Goal: Task Accomplishment & Management: Use online tool/utility

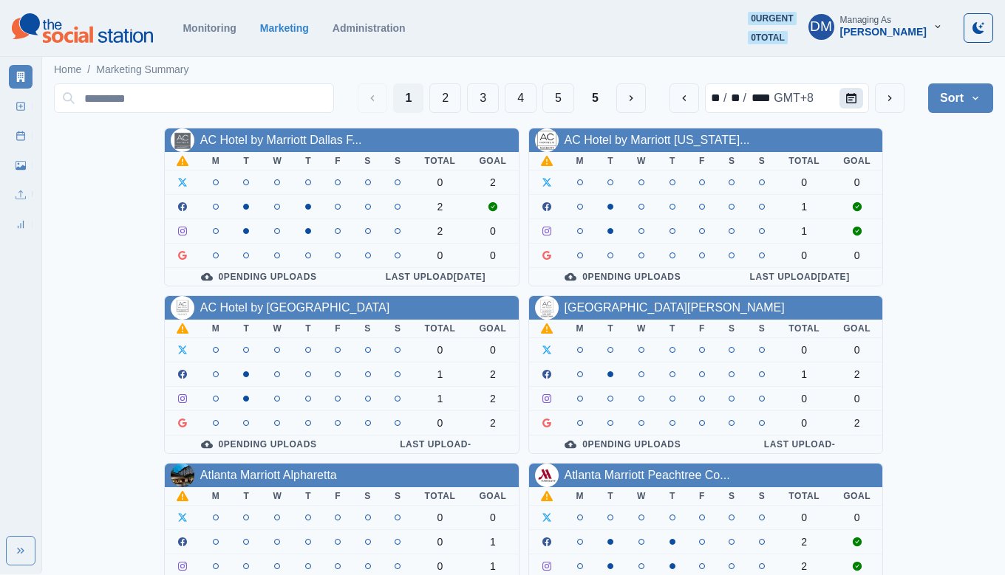
click at [856, 93] on icon "Calendar" at bounding box center [851, 98] width 10 height 10
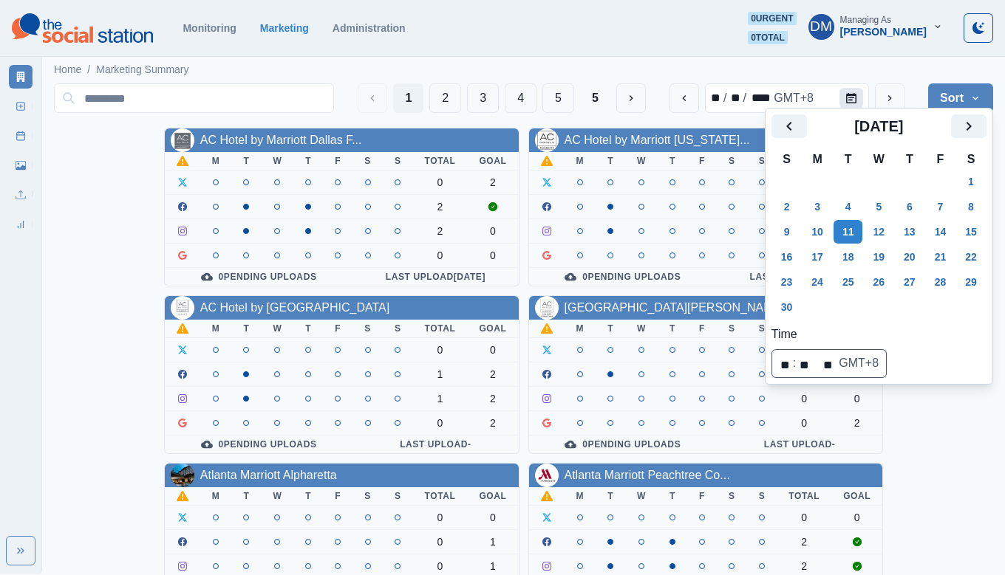
click at [856, 93] on icon "Calendar" at bounding box center [851, 98] width 10 height 10
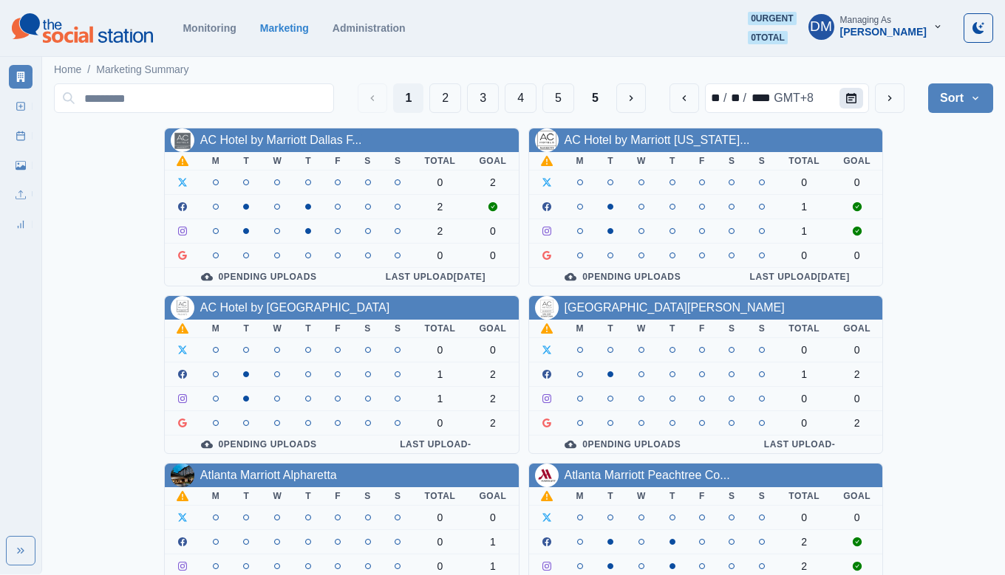
click at [863, 88] on button "Calendar" at bounding box center [851, 98] width 24 height 21
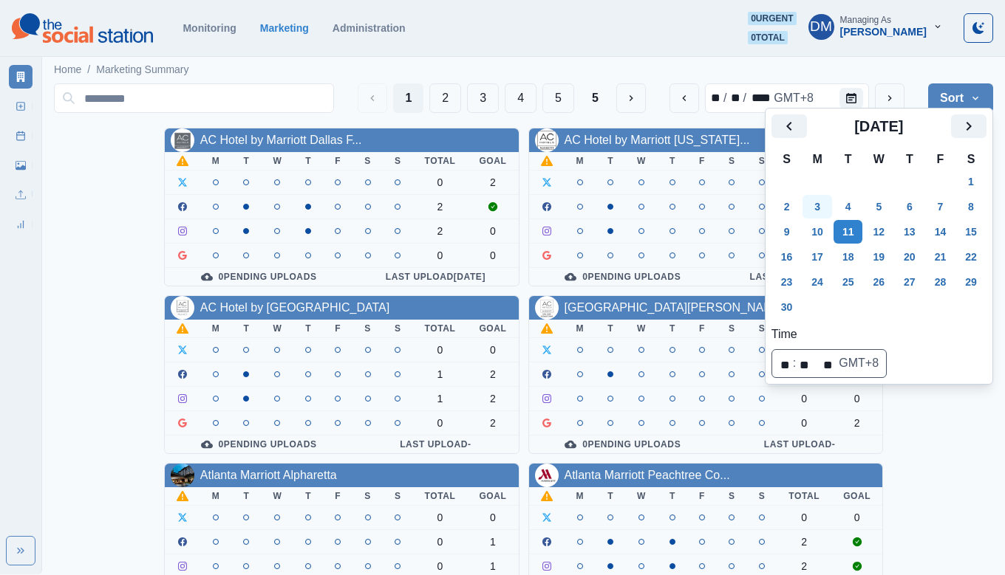
click at [810, 195] on button "3" at bounding box center [817, 207] width 30 height 24
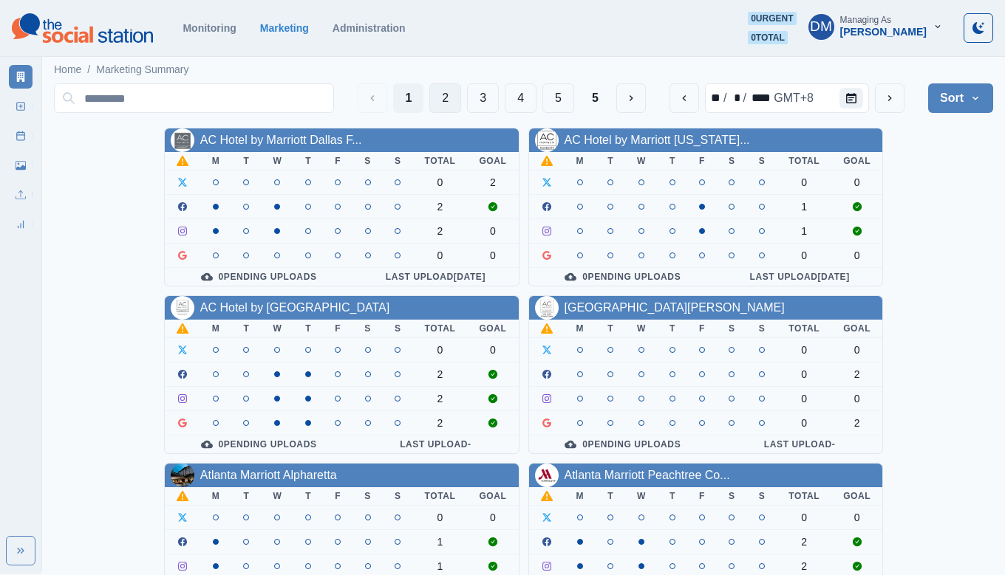
click at [461, 94] on button "2" at bounding box center [445, 98] width 32 height 30
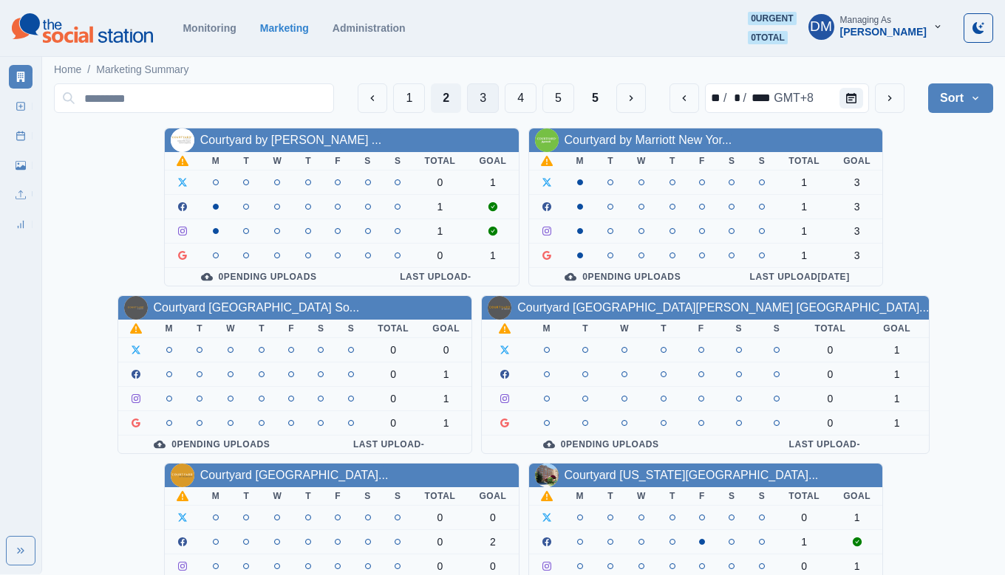
click at [499, 89] on button "3" at bounding box center [483, 98] width 32 height 30
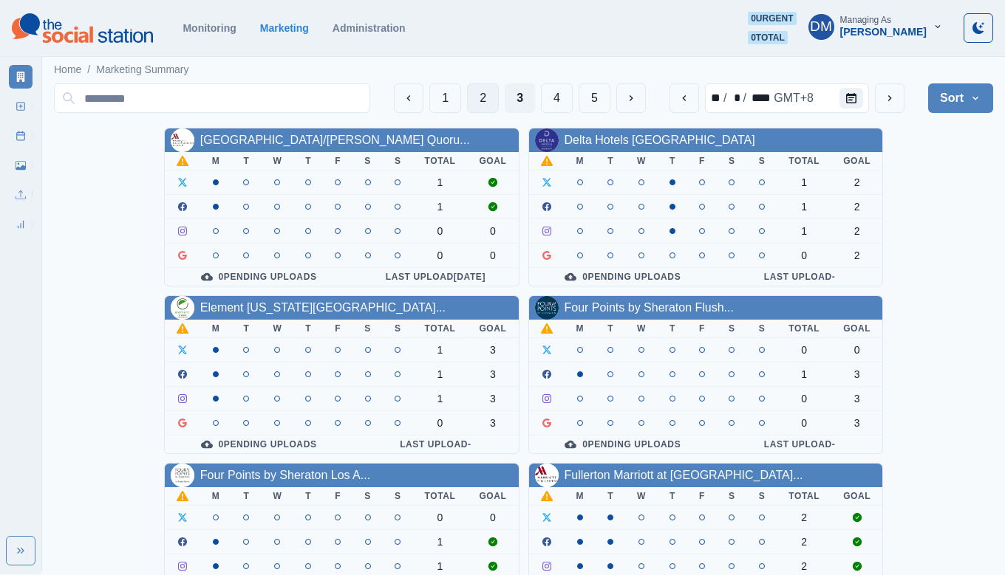
click at [499, 83] on button "2" at bounding box center [483, 98] width 32 height 30
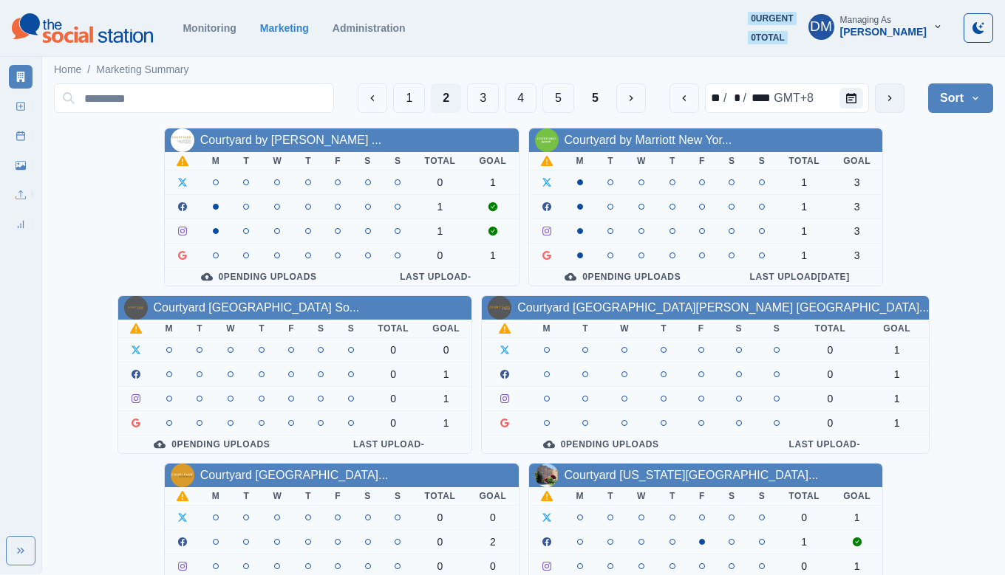
click at [895, 92] on icon "next" at bounding box center [889, 98] width 12 height 12
click at [690, 92] on icon "previous" at bounding box center [684, 98] width 12 height 12
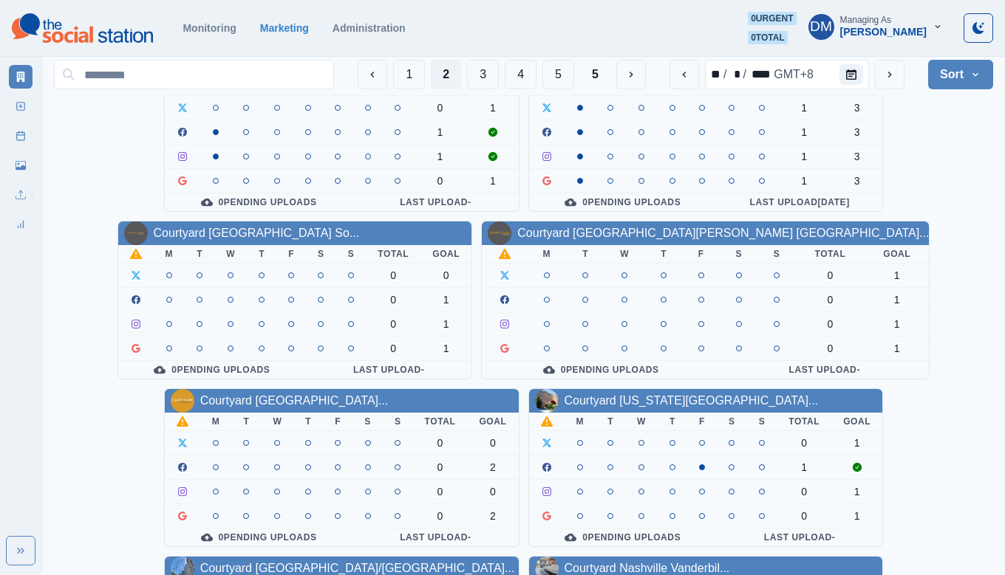
scroll to position [75, 0]
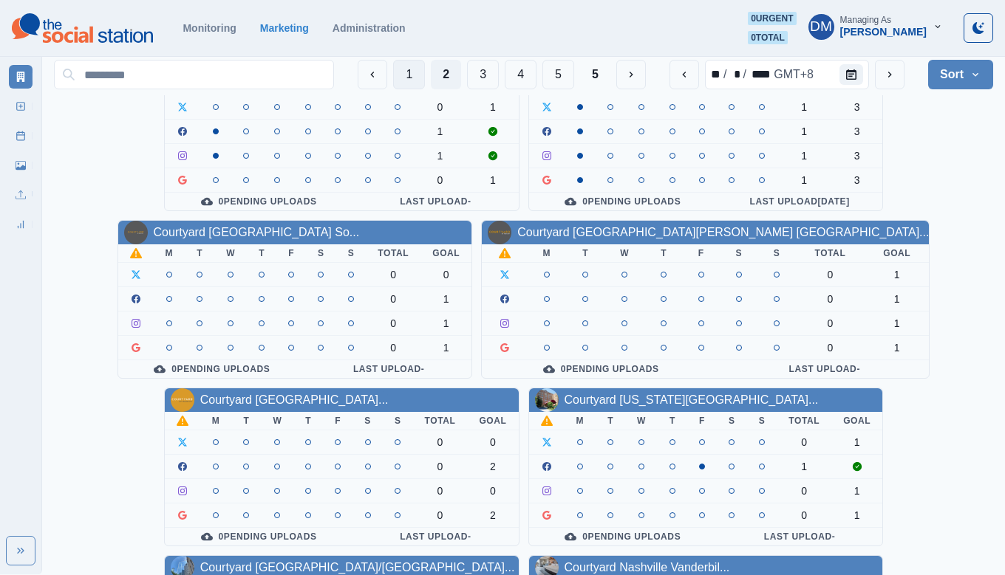
click at [425, 70] on button "1" at bounding box center [409, 75] width 32 height 30
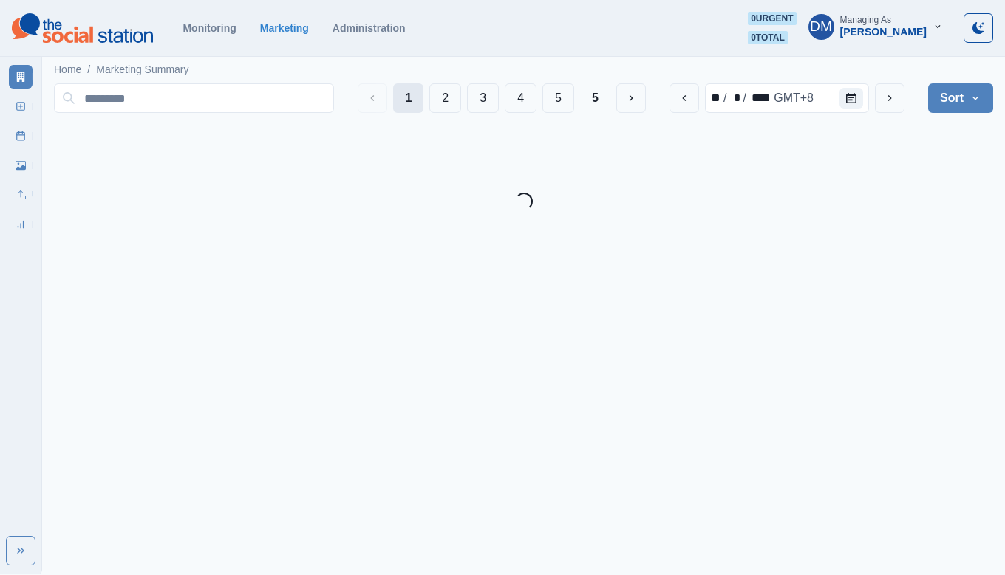
scroll to position [0, 0]
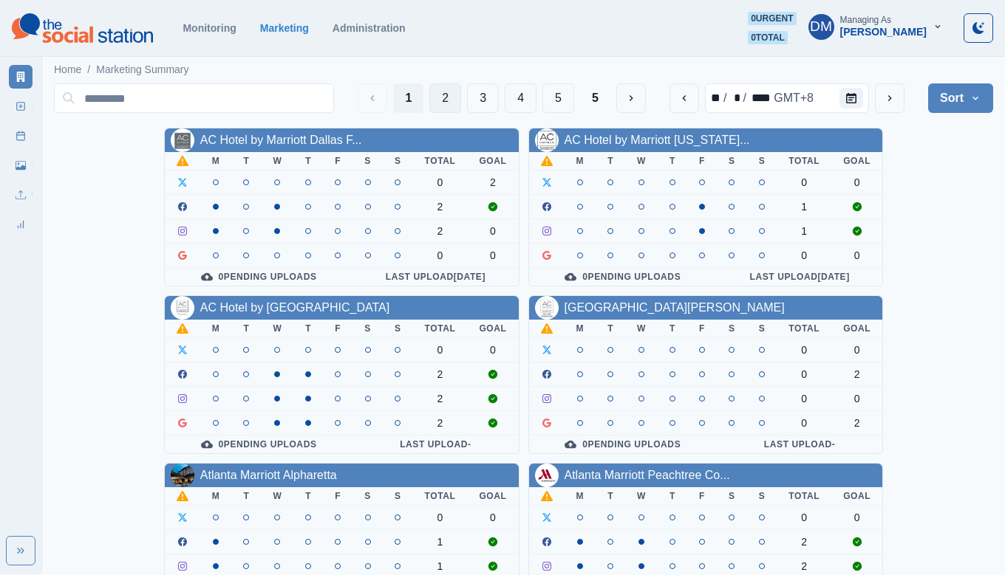
click at [461, 92] on button "2" at bounding box center [445, 98] width 32 height 30
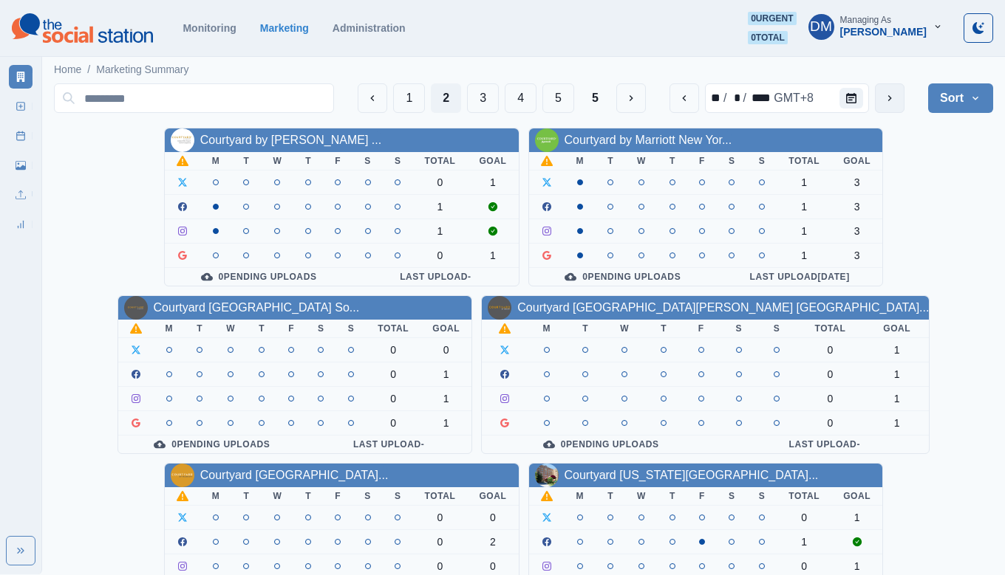
click at [895, 92] on icon "next" at bounding box center [889, 98] width 12 height 12
click at [699, 93] on button "previous" at bounding box center [684, 98] width 30 height 30
click at [895, 92] on icon "next" at bounding box center [889, 98] width 12 height 12
click at [425, 97] on button "1" at bounding box center [409, 98] width 32 height 30
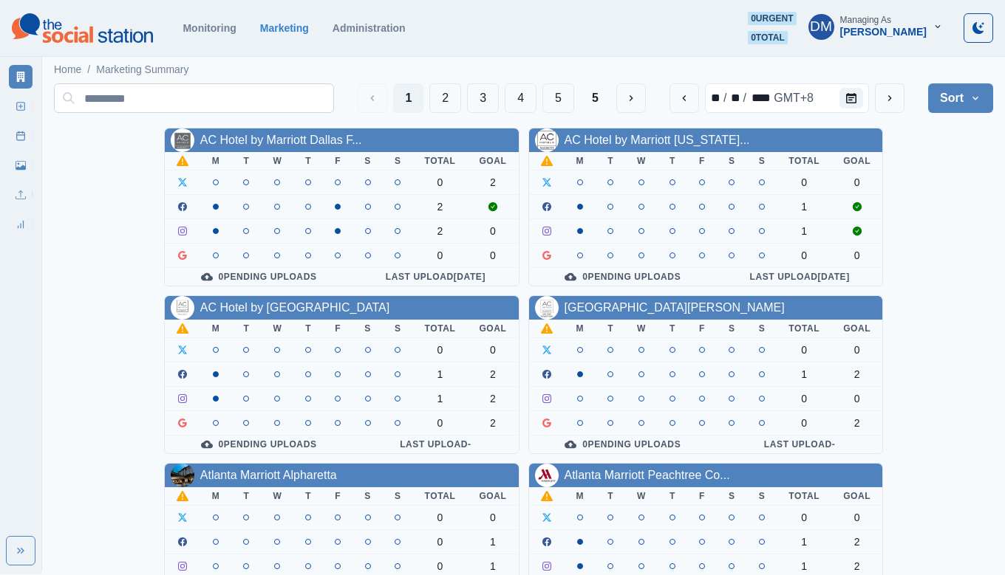
click at [241, 95] on input at bounding box center [194, 98] width 280 height 30
paste input "**********"
type input "**********"
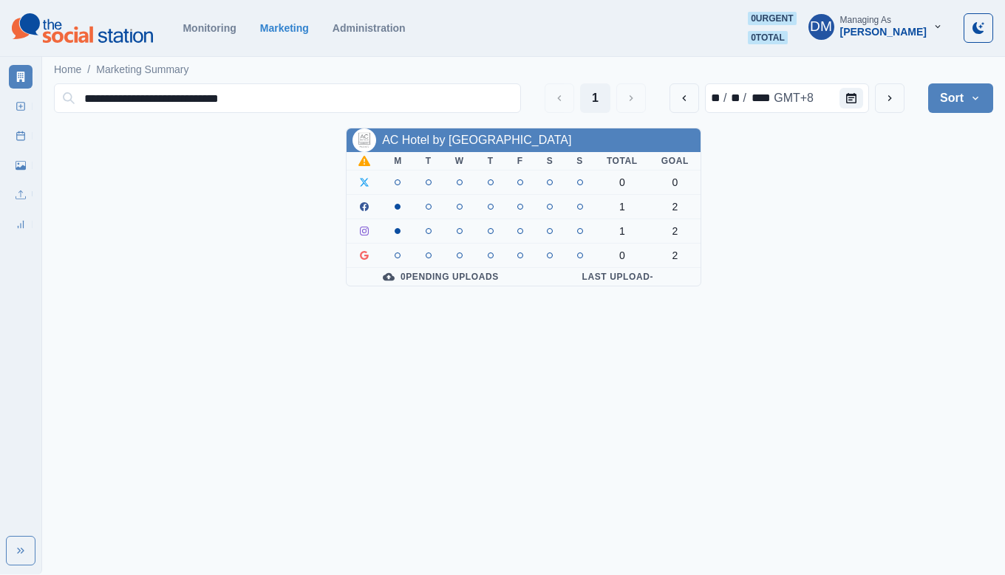
drag, startPoint x: 331, startPoint y: 94, endPoint x: 42, endPoint y: 89, distance: 288.9
click at [42, 89] on main "**********" at bounding box center [523, 175] width 963 height 245
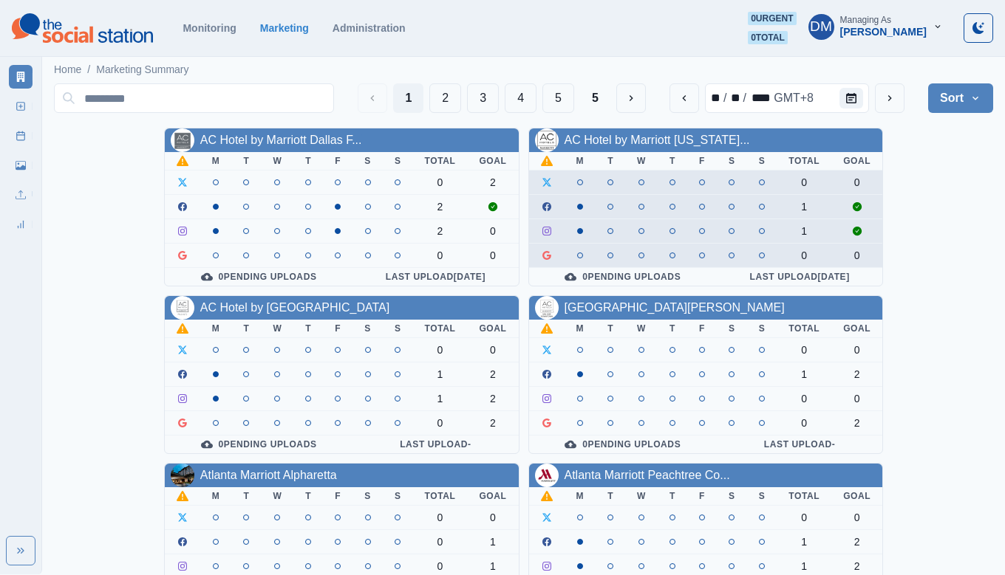
scroll to position [6, 0]
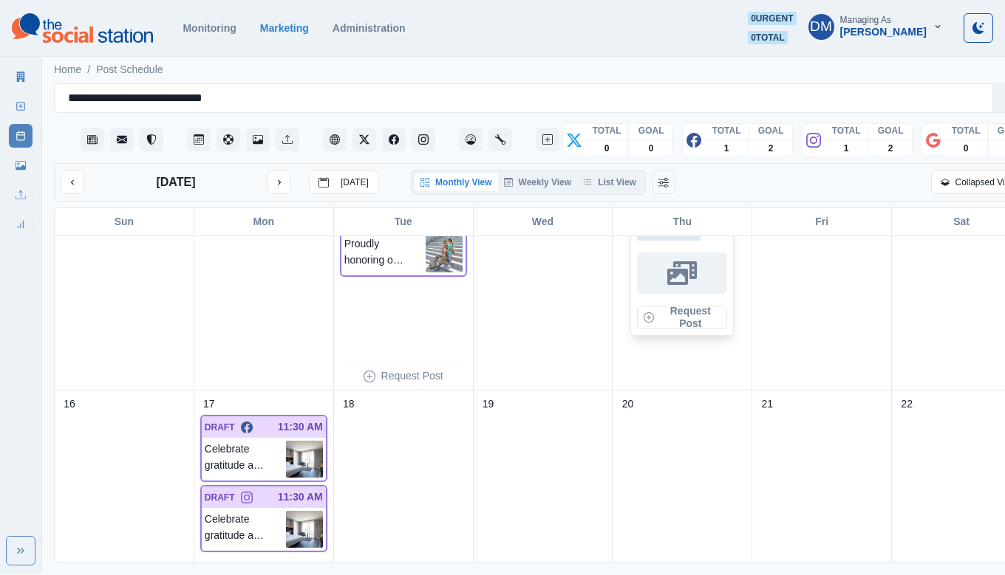
scroll to position [668, 0]
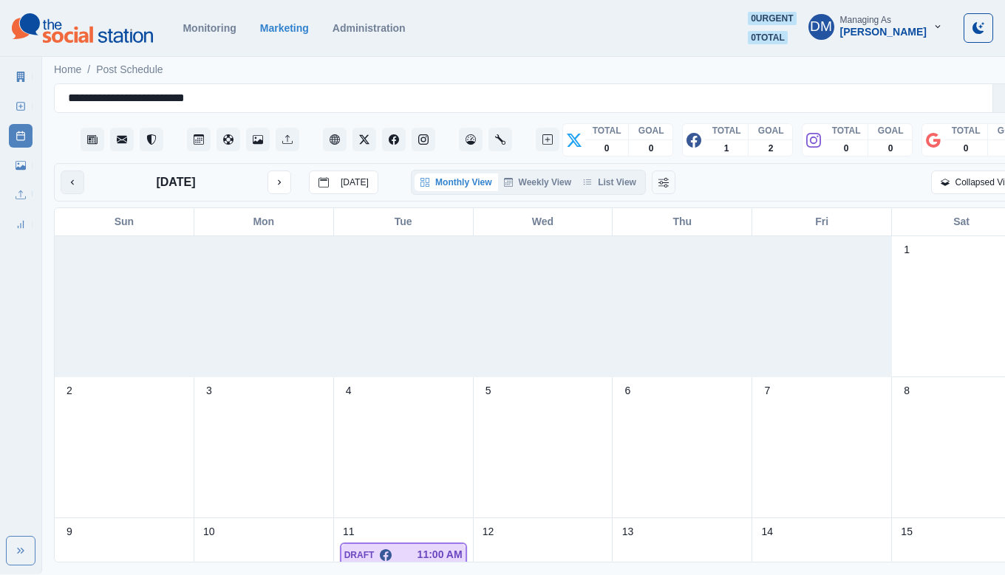
click at [67, 177] on icon "previous month" at bounding box center [72, 182] width 10 height 10
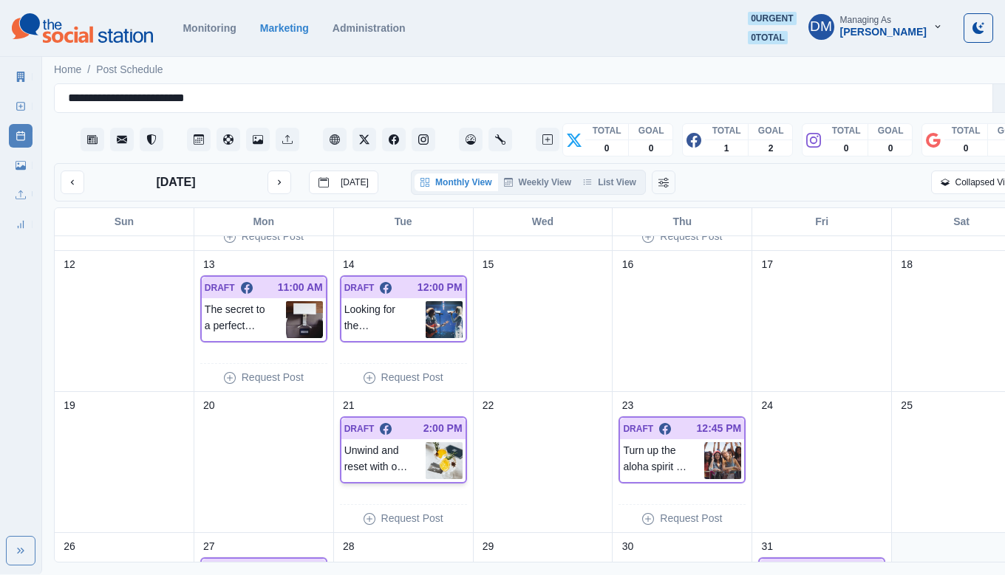
scroll to position [380, 0]
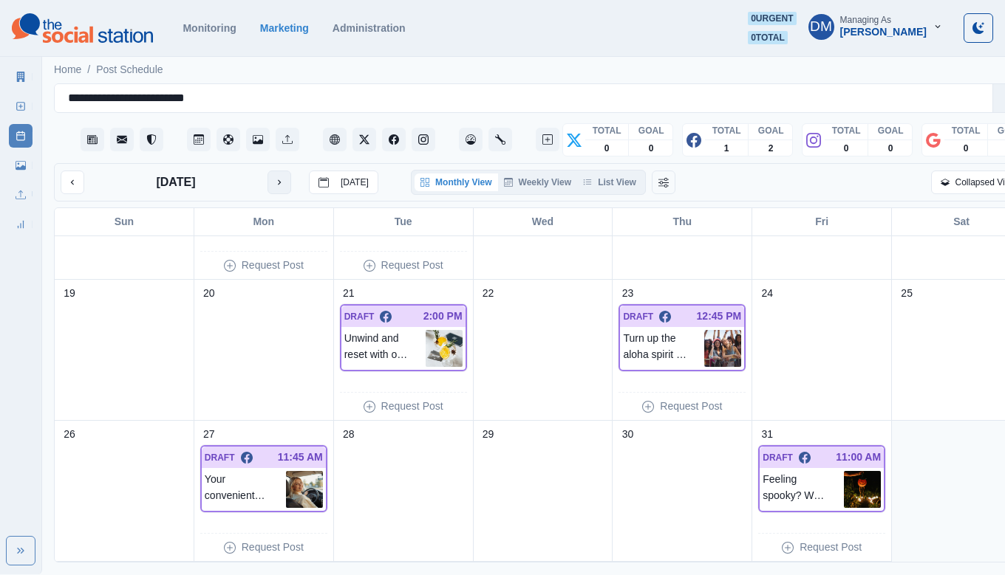
click at [267, 171] on button "next month" at bounding box center [279, 183] width 24 height 24
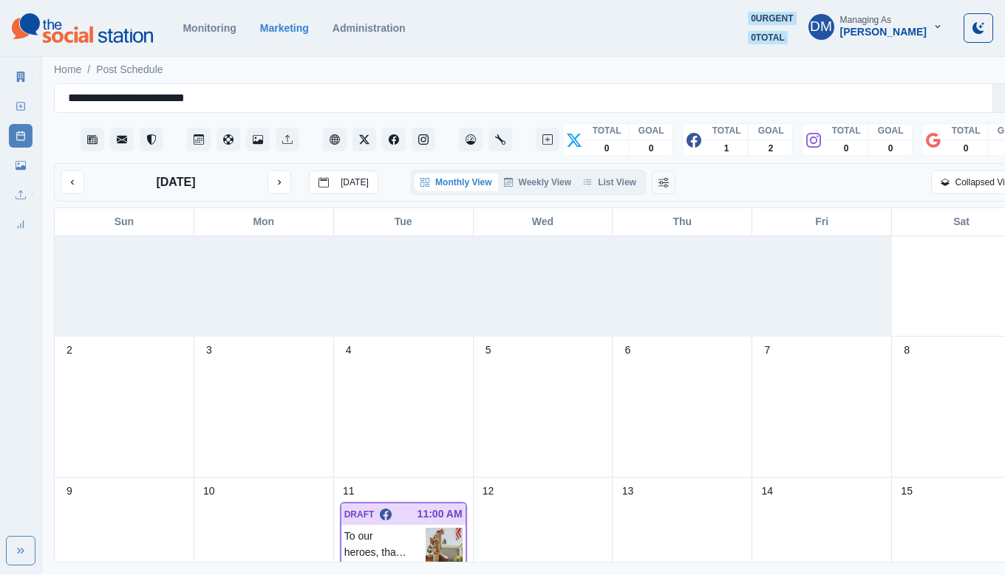
scroll to position [0, 0]
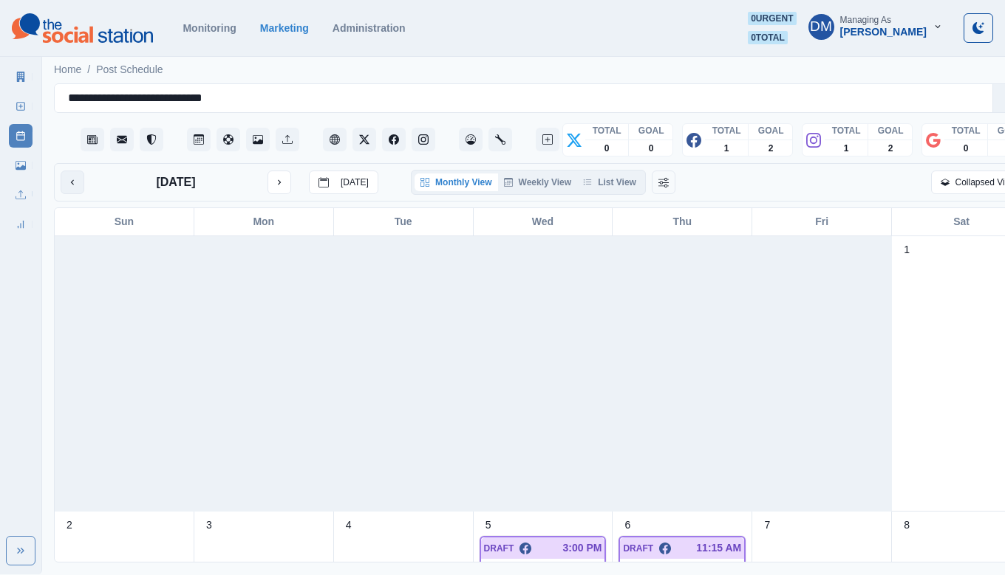
click at [68, 177] on icon "previous month" at bounding box center [72, 182] width 10 height 10
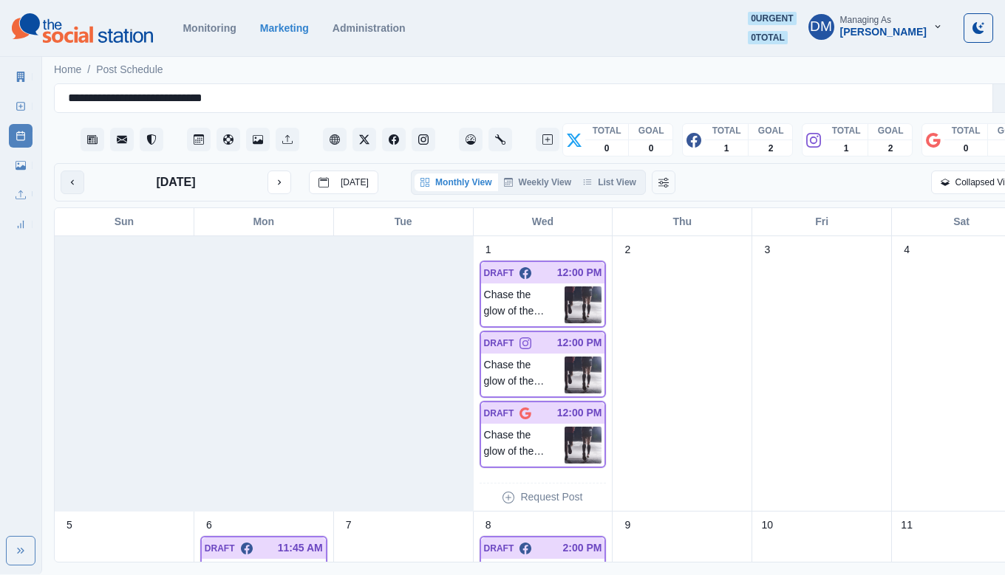
click at [69, 177] on icon "previous month" at bounding box center [72, 182] width 10 height 10
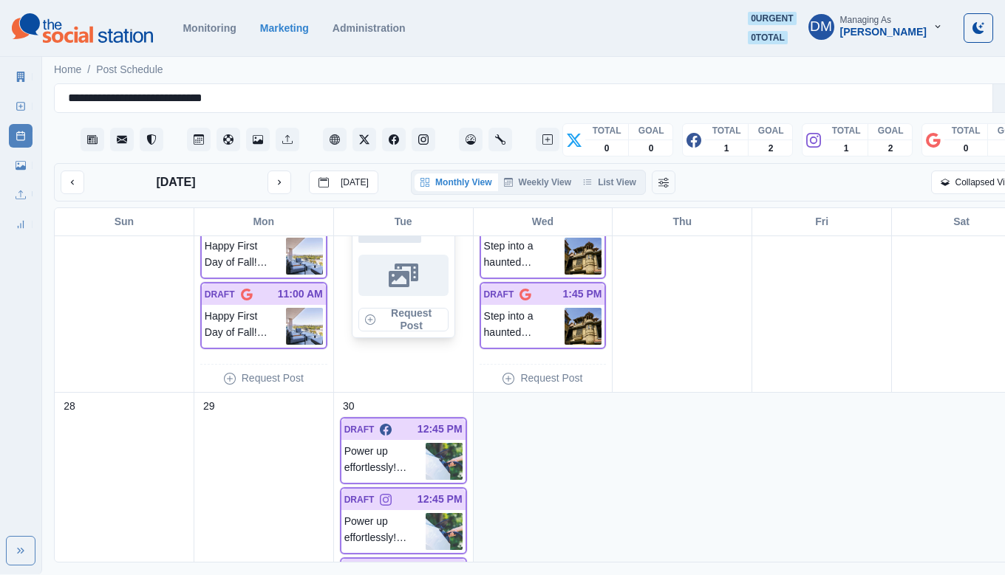
scroll to position [991, 0]
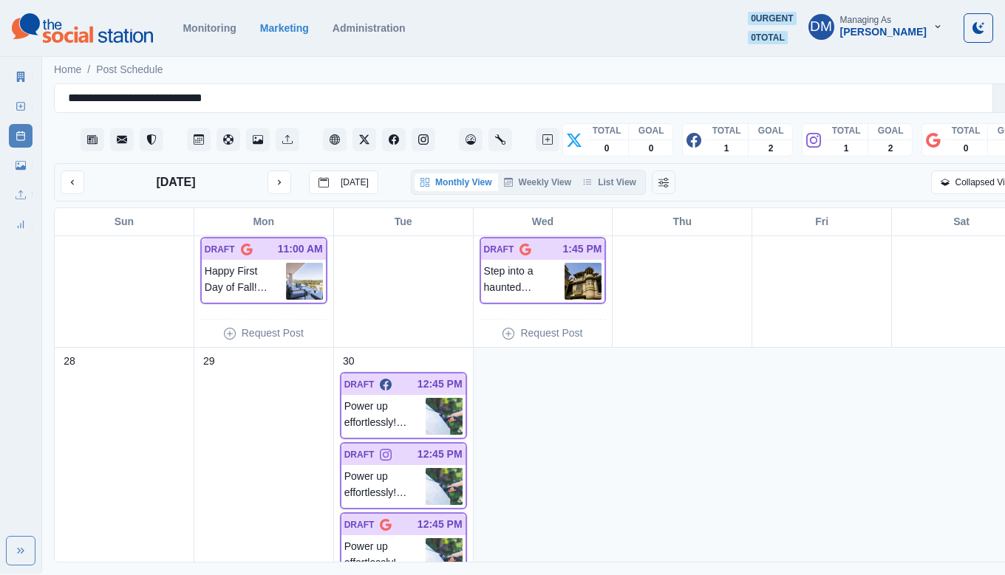
click at [997, 328] on main "**********" at bounding box center [543, 314] width 1002 height 522
click at [267, 171] on button "next month" at bounding box center [279, 183] width 24 height 24
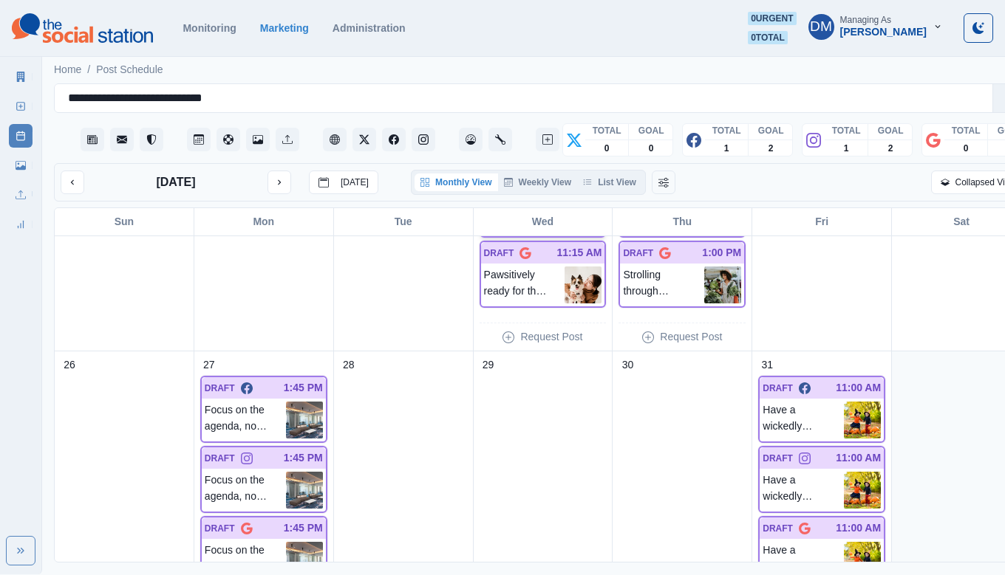
scroll to position [1052, 0]
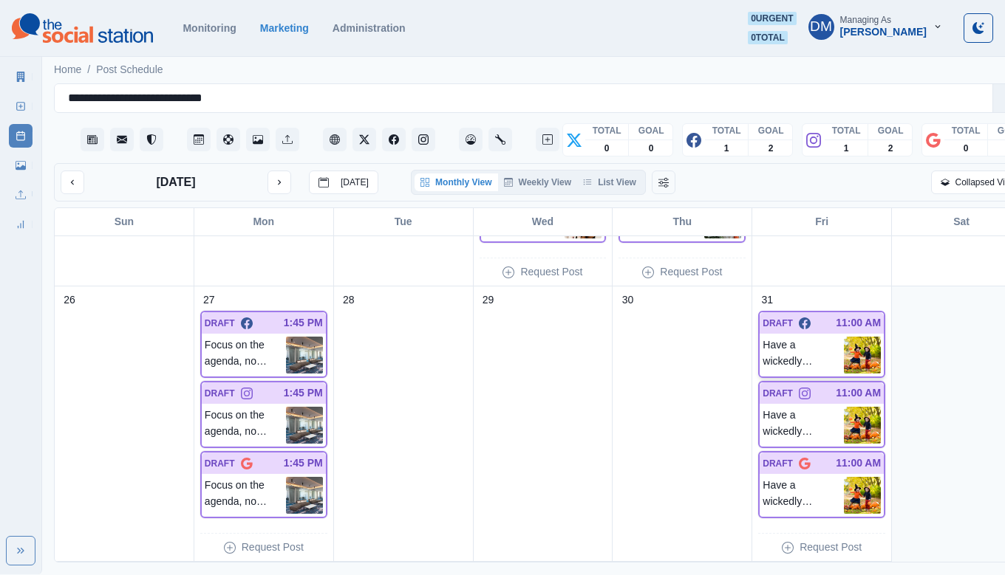
click at [844, 337] on img at bounding box center [862, 355] width 37 height 37
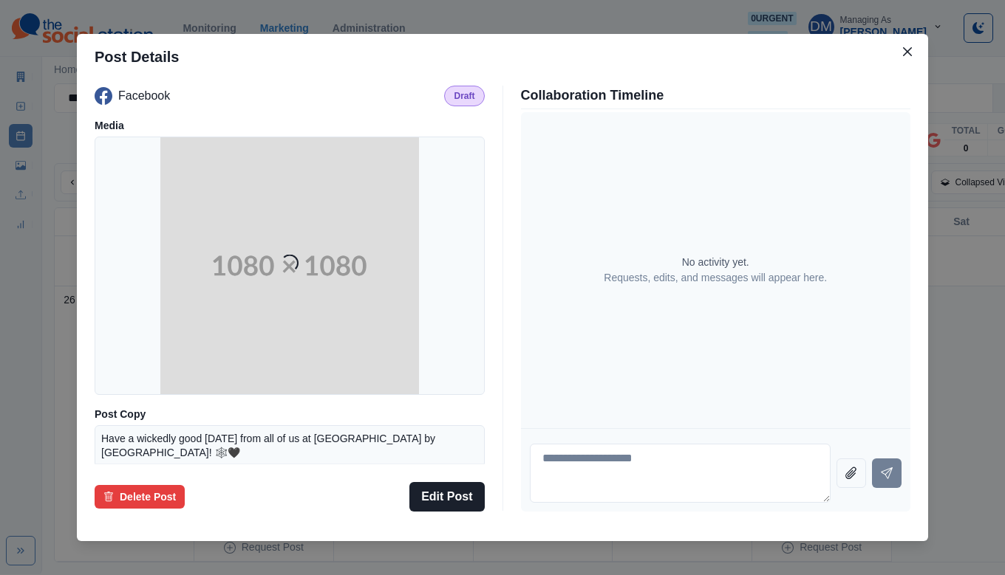
scroll to position [108, 0]
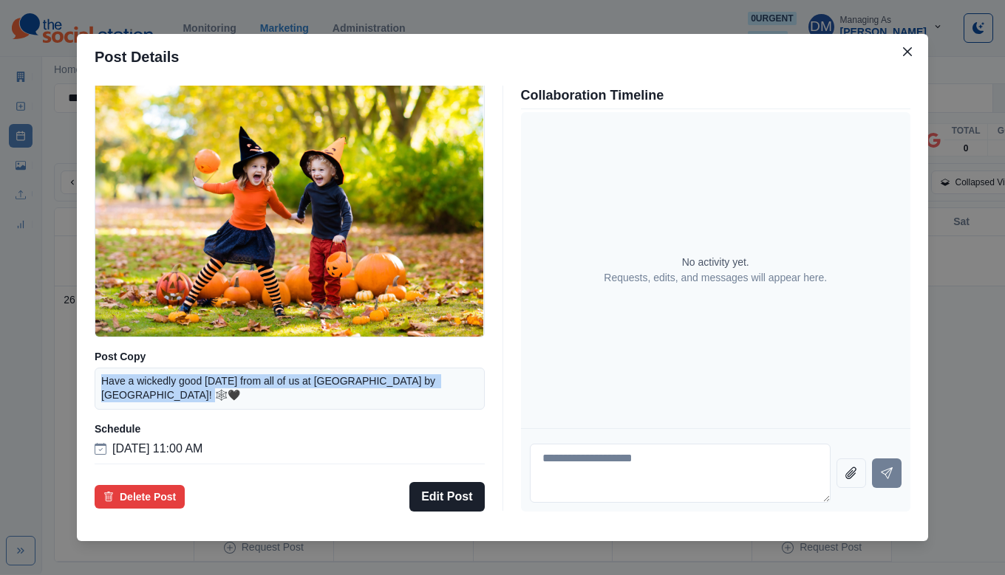
drag, startPoint x: 202, startPoint y: 357, endPoint x: 254, endPoint y: 365, distance: 53.1
click at [254, 375] on p "Have a wickedly good Halloween from all of us at AC Hotel by Marriott Palo Alto…" at bounding box center [289, 389] width 377 height 29
copy p "Have a wickedly good Halloween from all of us at AC Hotel by Marriott Palo Alto…"
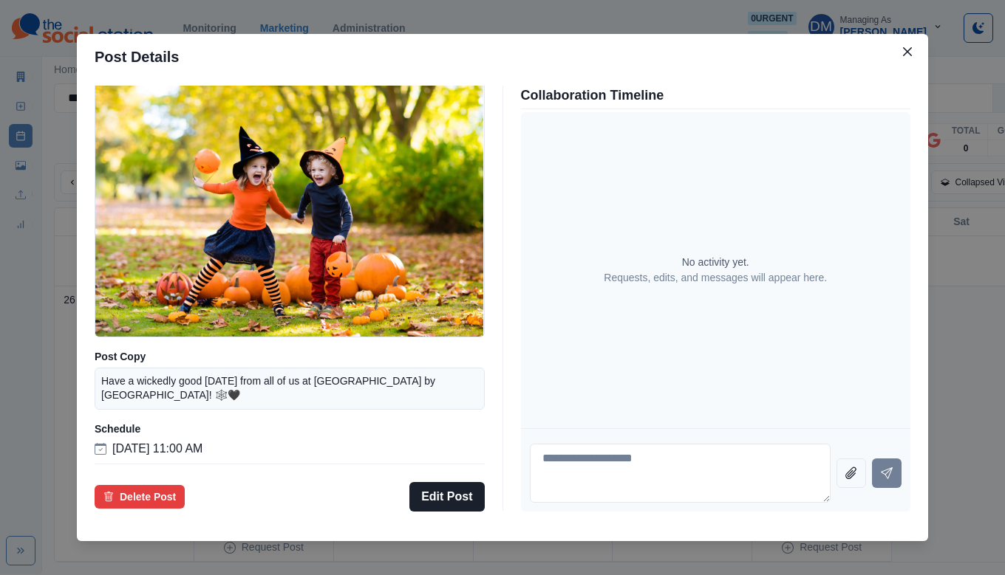
click at [451, 72] on div "Post Details Facebook Draft Media Post Copy Have a wickedly good Halloween from…" at bounding box center [502, 287] width 1005 height 575
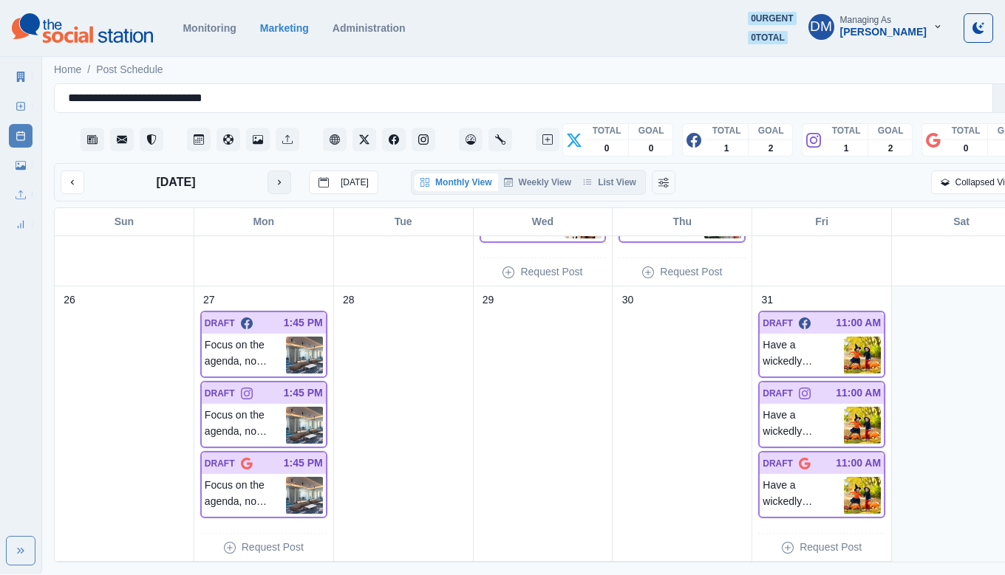
click at [274, 177] on icon "next month" at bounding box center [279, 182] width 10 height 10
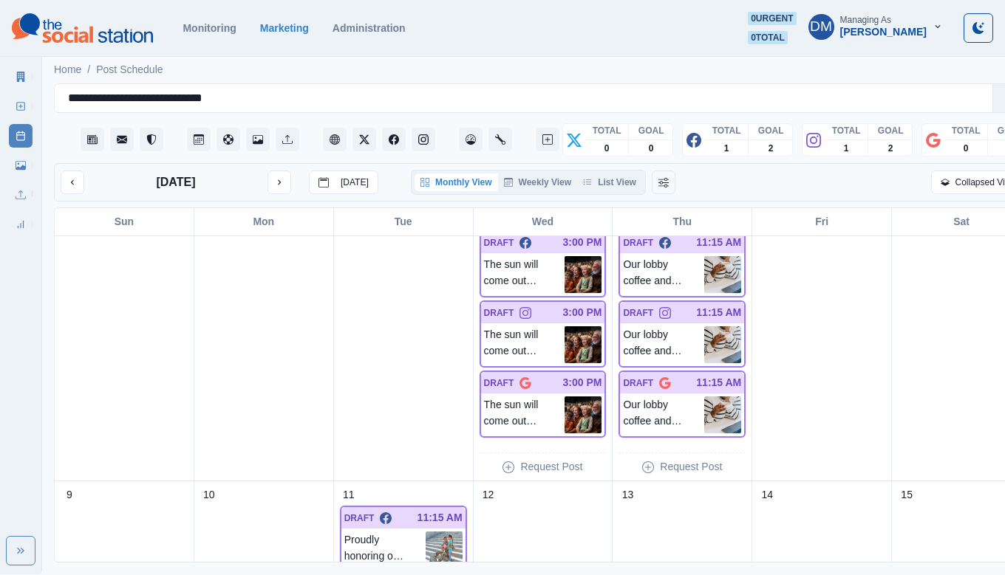
scroll to position [349, 0]
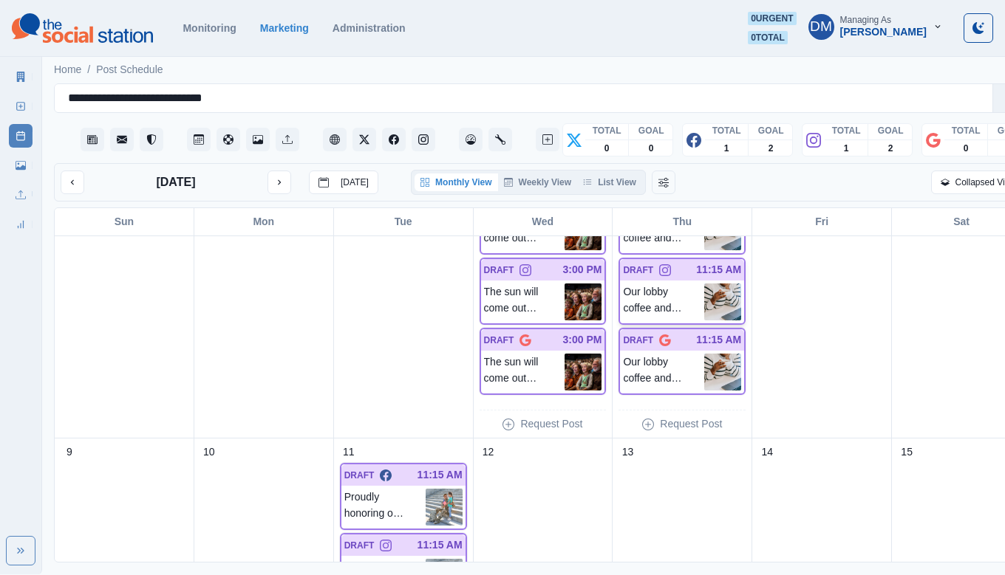
click at [704, 284] on img at bounding box center [722, 302] width 37 height 37
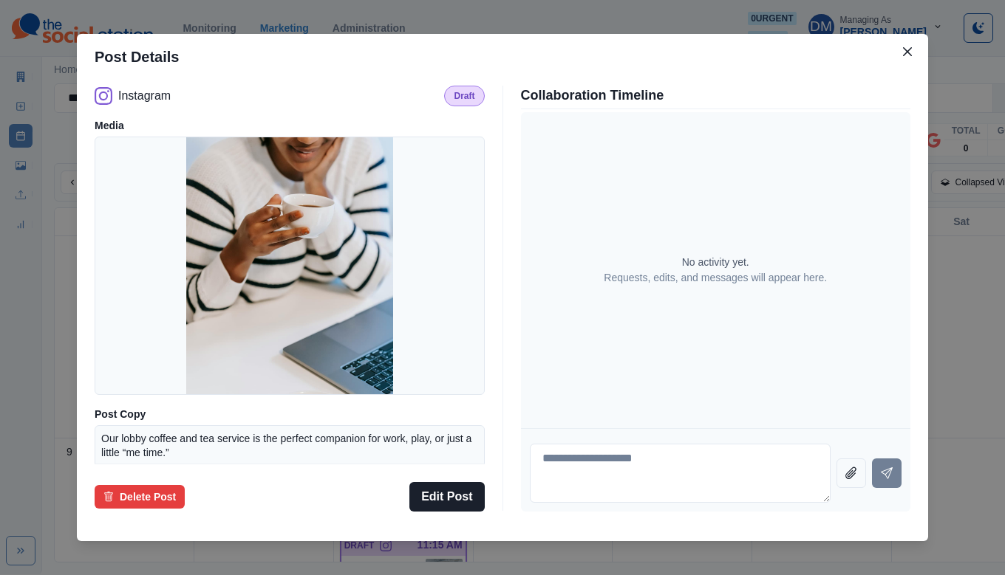
scroll to position [129, 0]
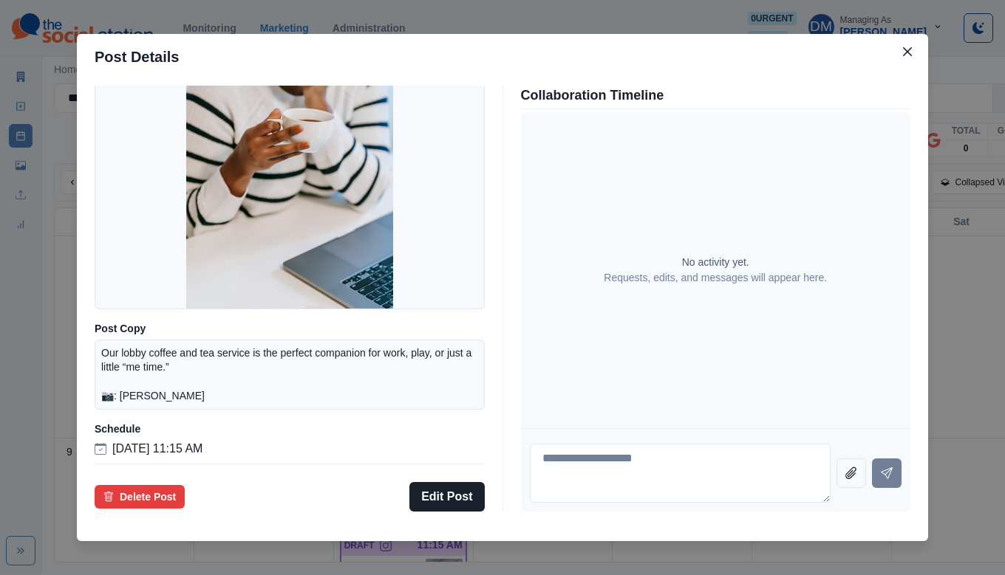
click at [149, 338] on div "Post Details Instagram Draft Media Post Copy Our lobby coffee and tea service i…" at bounding box center [502, 287] width 1005 height 575
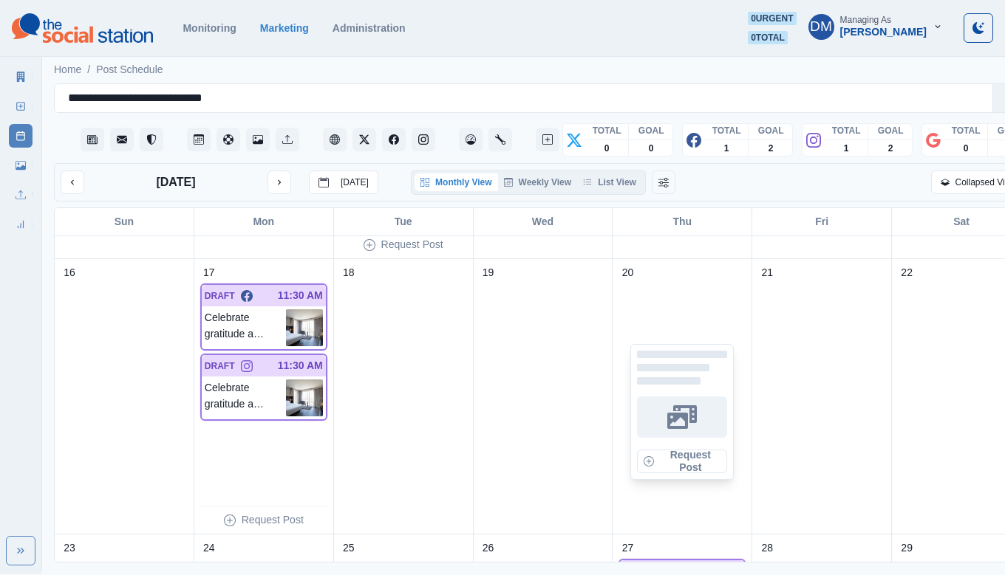
scroll to position [714, 0]
